Goal: Task Accomplishment & Management: Use online tool/utility

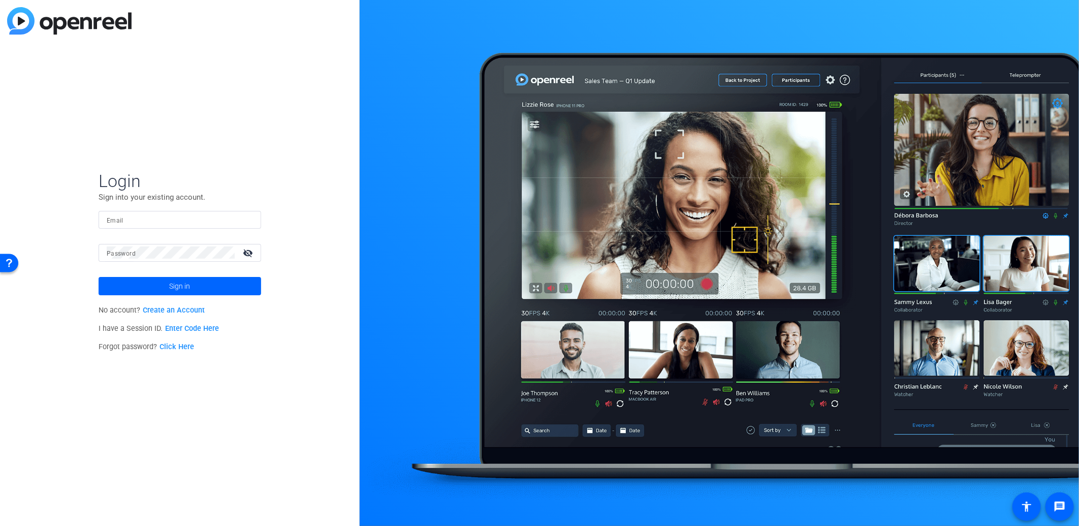
click at [162, 215] on input "Email" at bounding box center [180, 219] width 146 height 12
click at [188, 220] on input "[EMAIL_ADDRESS][DOMAIN_NAME]" at bounding box center [180, 219] width 146 height 12
type input "[PERSON_NAME][EMAIL_ADDRESS][PERSON_NAME][DOMAIN_NAME]"
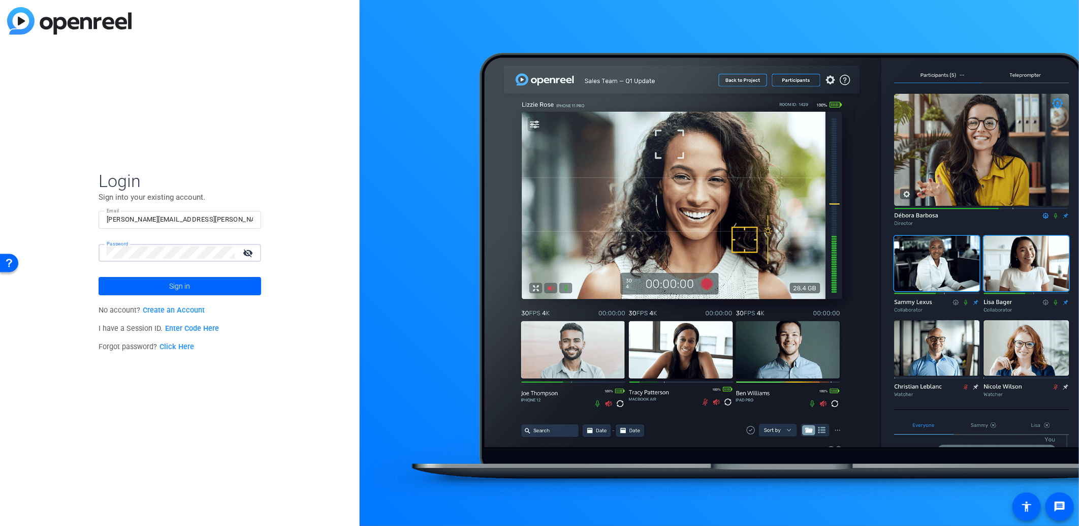
click at [99, 277] on button "Sign in" at bounding box center [180, 286] width 163 height 18
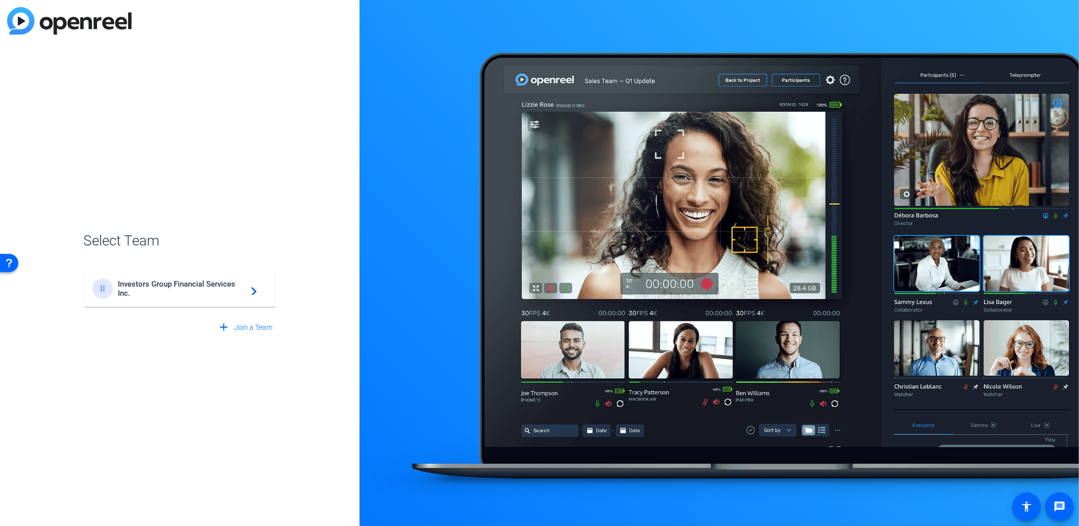
click at [159, 294] on span "Investors Group Financial Services Inc." at bounding box center [181, 288] width 127 height 18
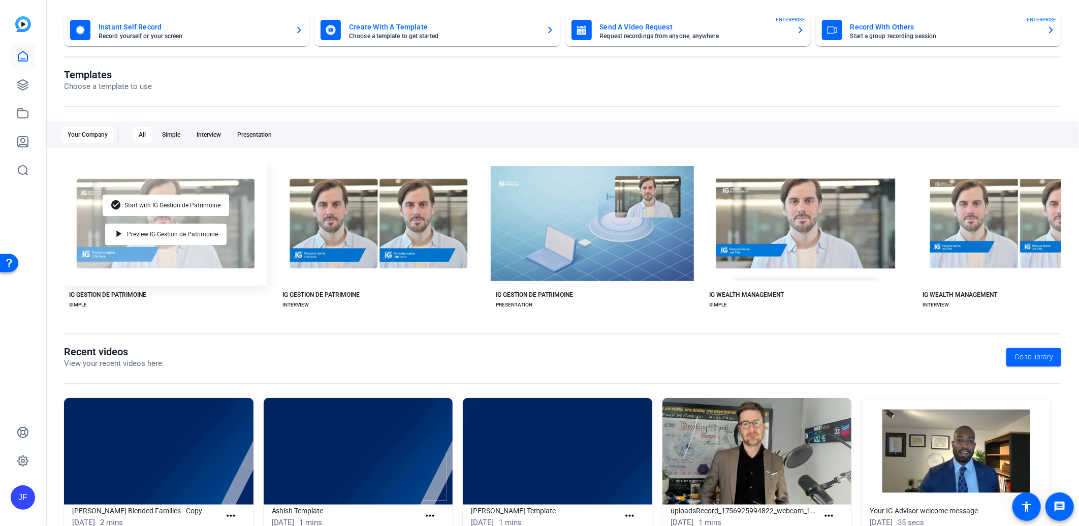
scroll to position [85, 0]
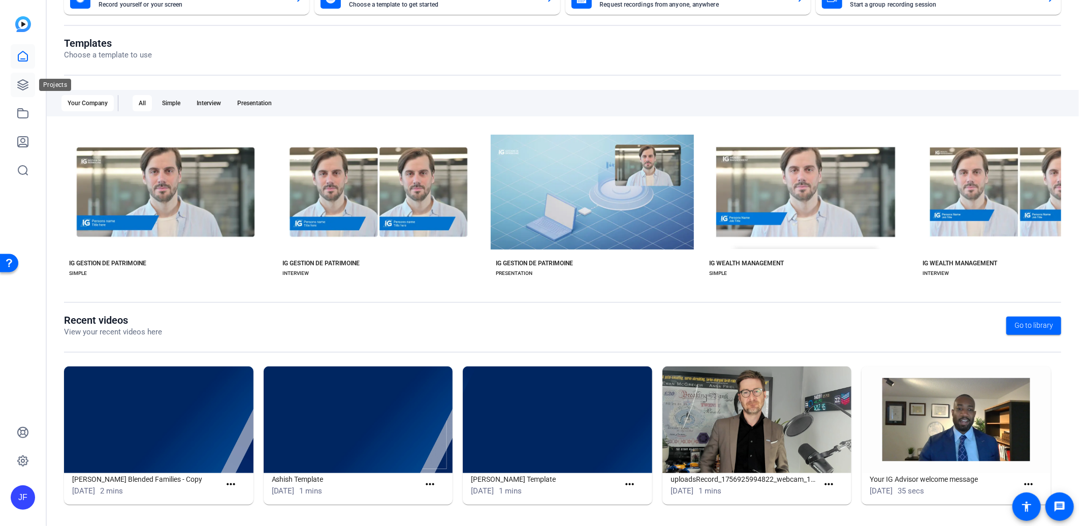
click at [17, 80] on icon at bounding box center [23, 85] width 12 height 12
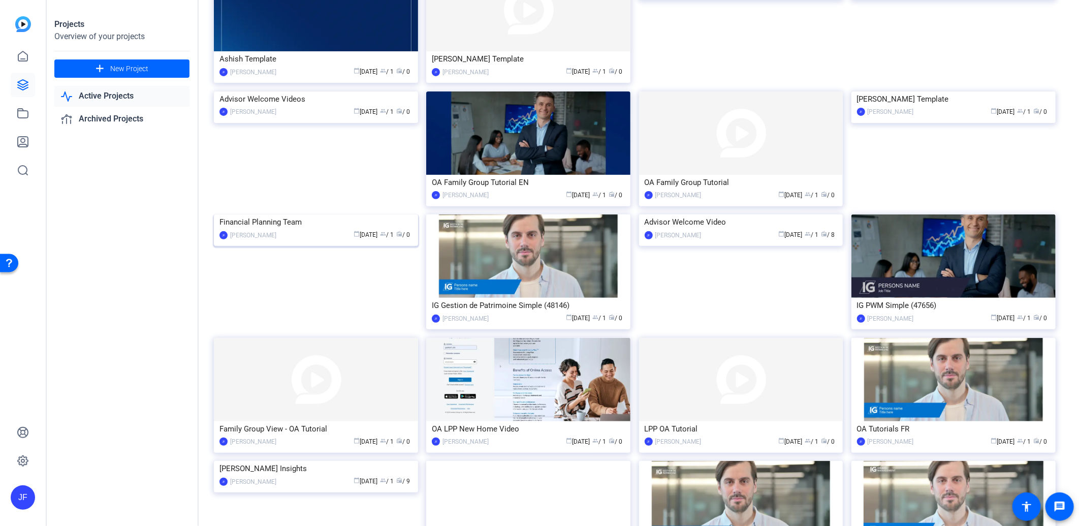
scroll to position [113, 0]
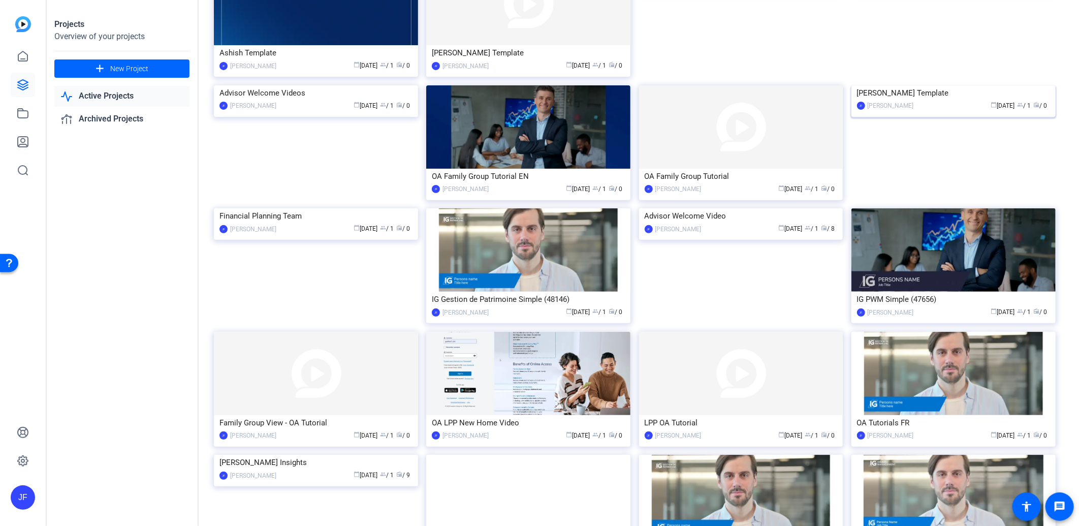
click at [951, 85] on img at bounding box center [953, 85] width 204 height 0
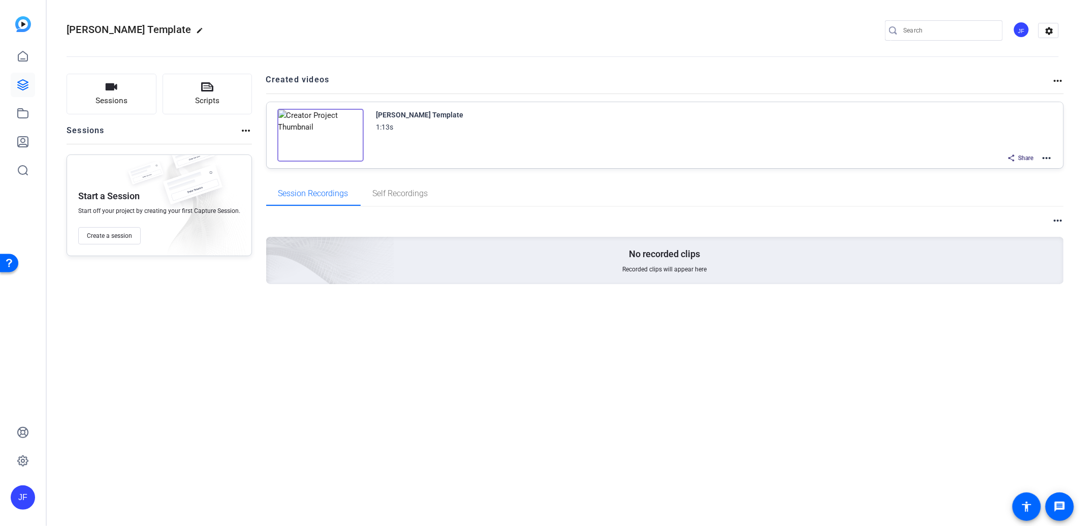
click at [1053, 154] on div "[PERSON_NAME] Template 1:13s Share more_horiz" at bounding box center [665, 135] width 797 height 66
click at [1050, 155] on mat-icon "more_horiz" at bounding box center [1046, 158] width 12 height 12
click at [1012, 168] on span "Edit in Creator" at bounding box center [1009, 170] width 71 height 12
